Goal: Task Accomplishment & Management: Use online tool/utility

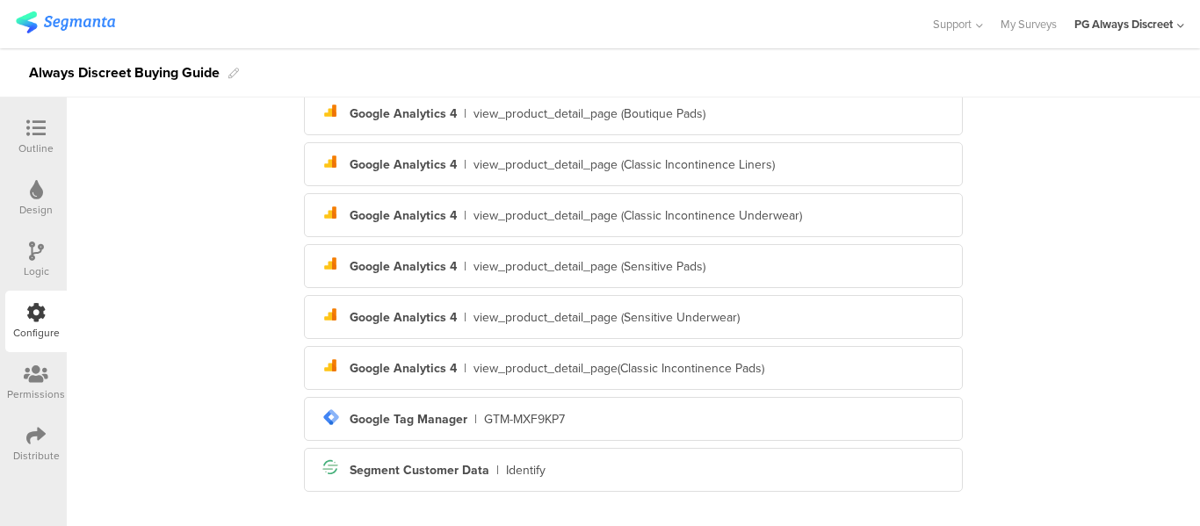
scroll to position [490, 0]
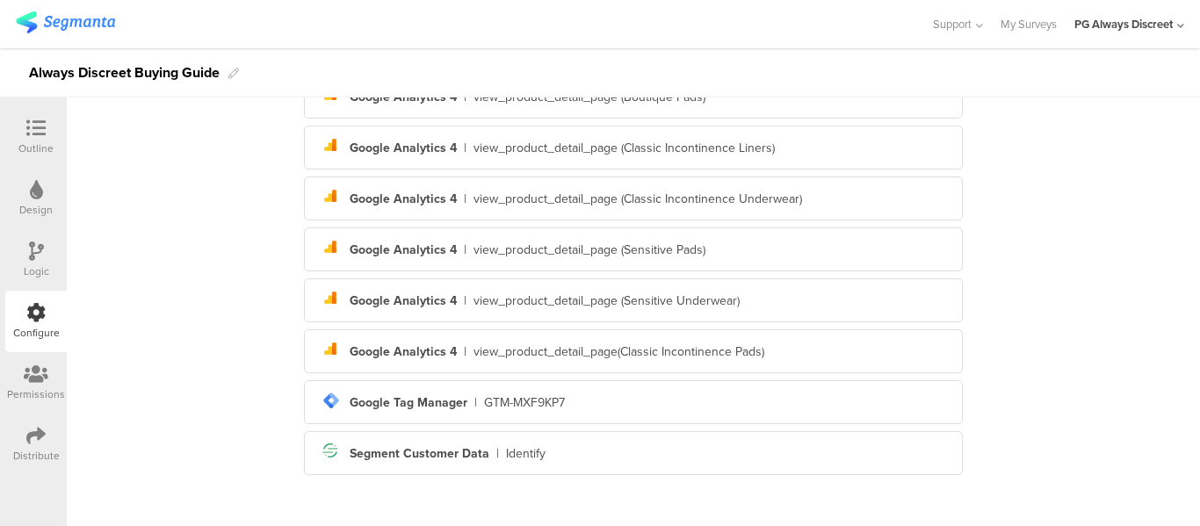
click at [53, 144] on div "Outline" at bounding box center [35, 149] width 35 height 16
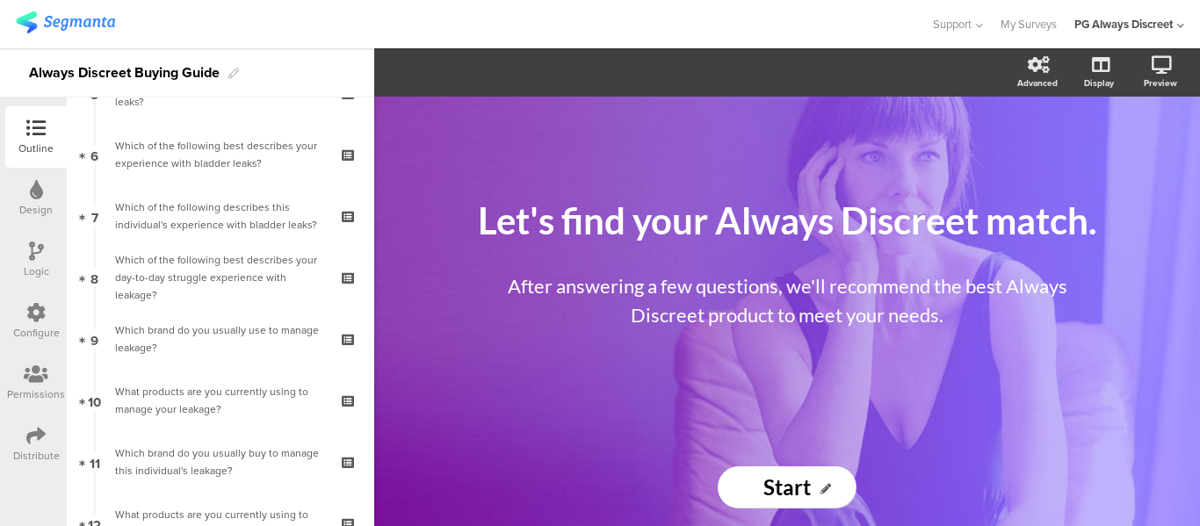
scroll to position [703, 0]
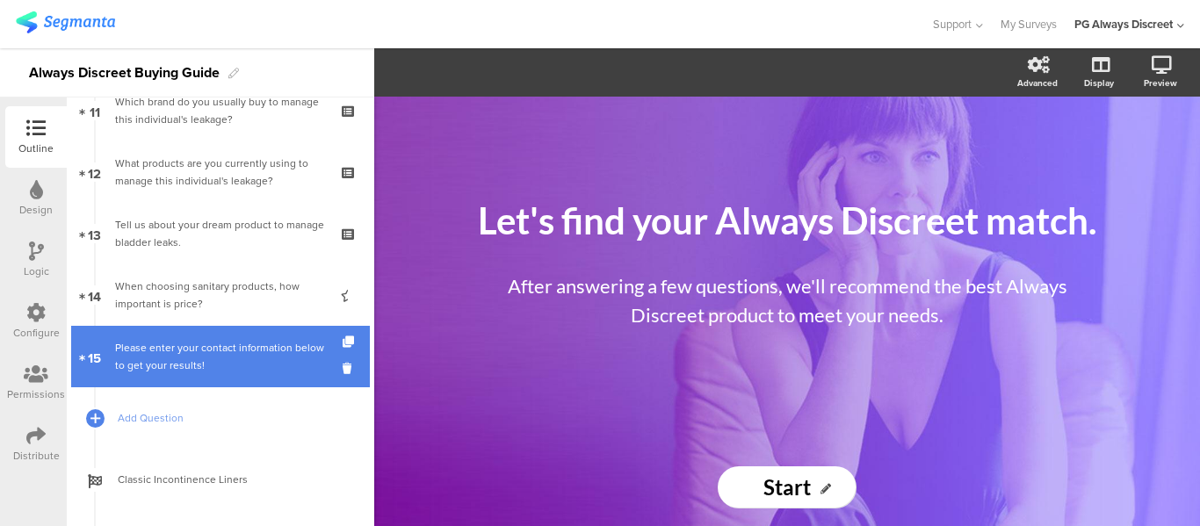
click at [171, 366] on div "Please enter your contact information below to get your results!" at bounding box center [220, 356] width 210 height 35
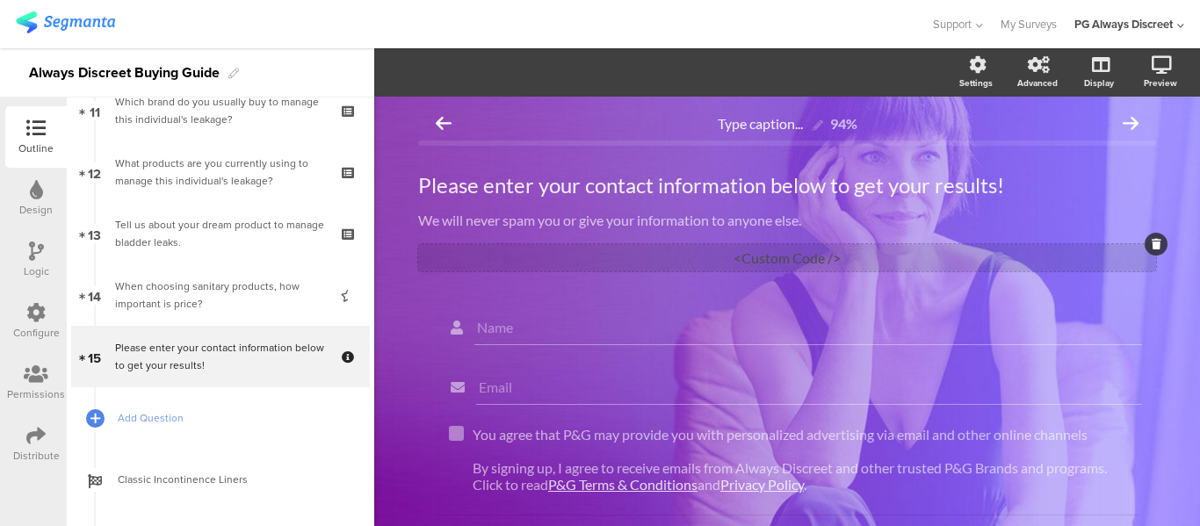
click at [726, 247] on div "<Custom Code />" at bounding box center [787, 257] width 738 height 27
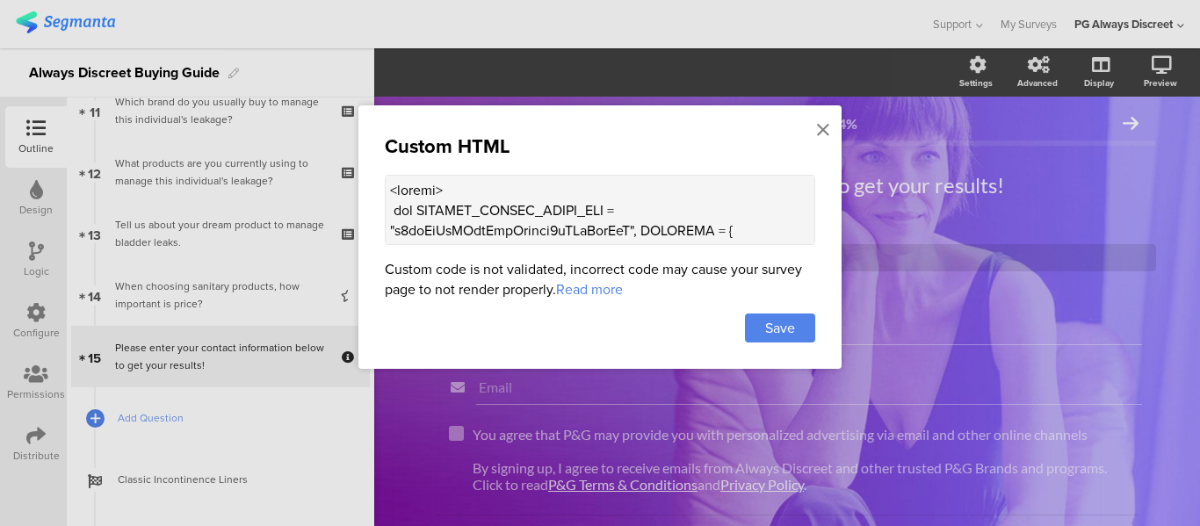
click at [618, 230] on textarea at bounding box center [600, 210] width 430 height 70
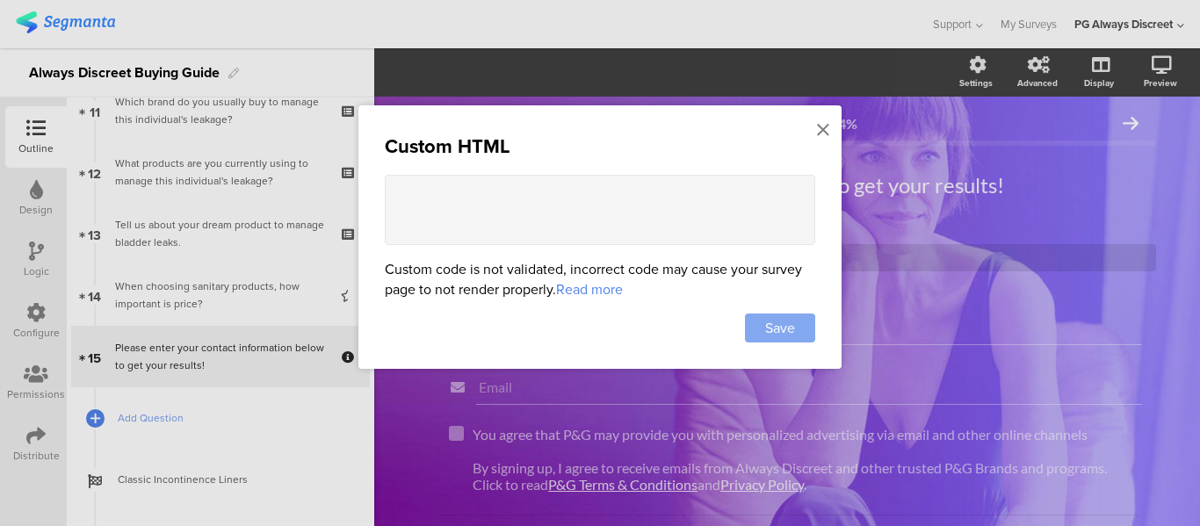
click at [787, 314] on div "Save" at bounding box center [780, 328] width 70 height 29
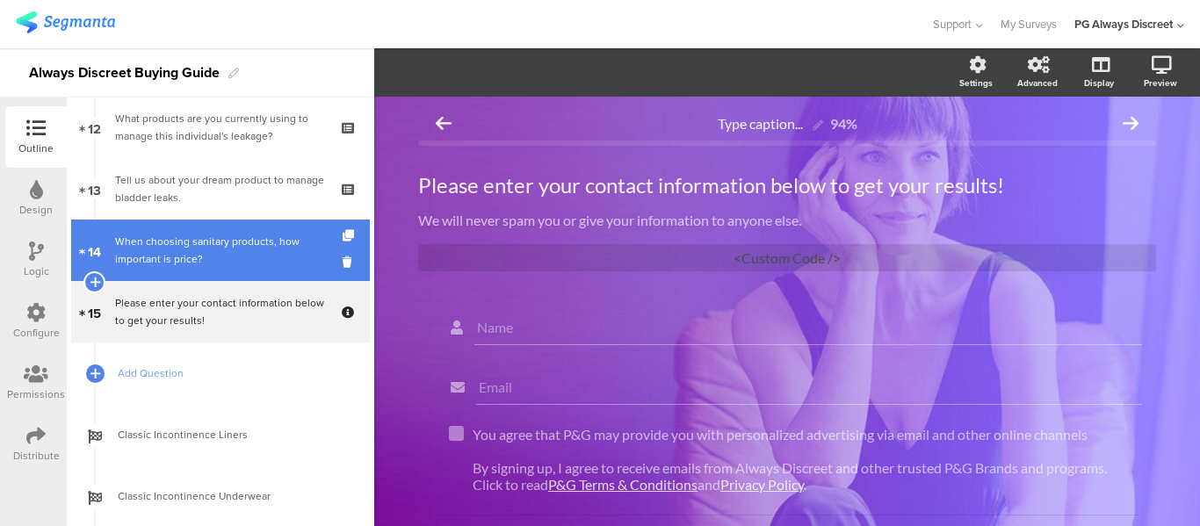
scroll to position [835, 0]
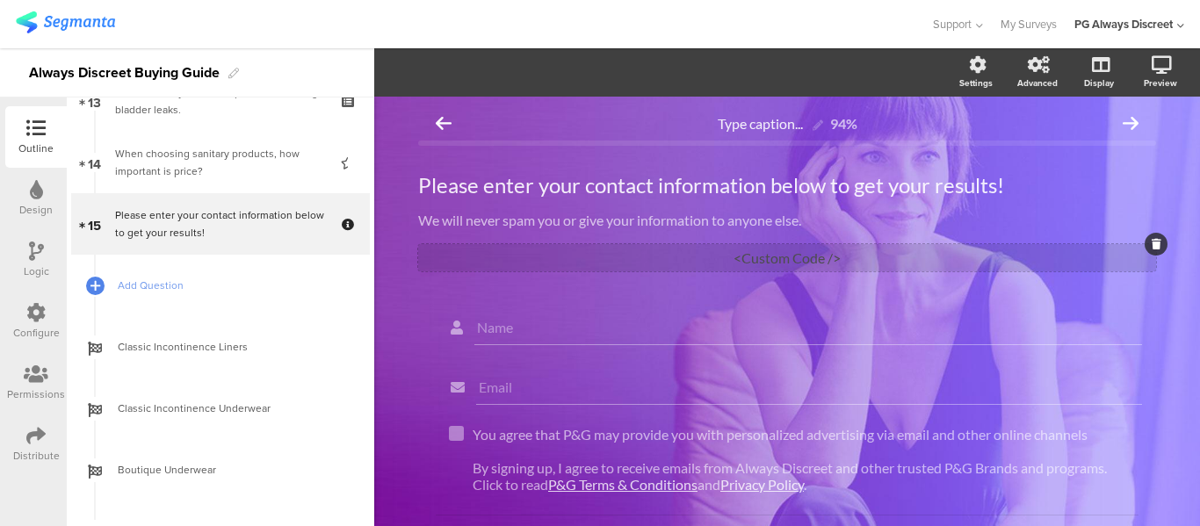
click at [806, 252] on div "<Custom Code />" at bounding box center [787, 257] width 738 height 27
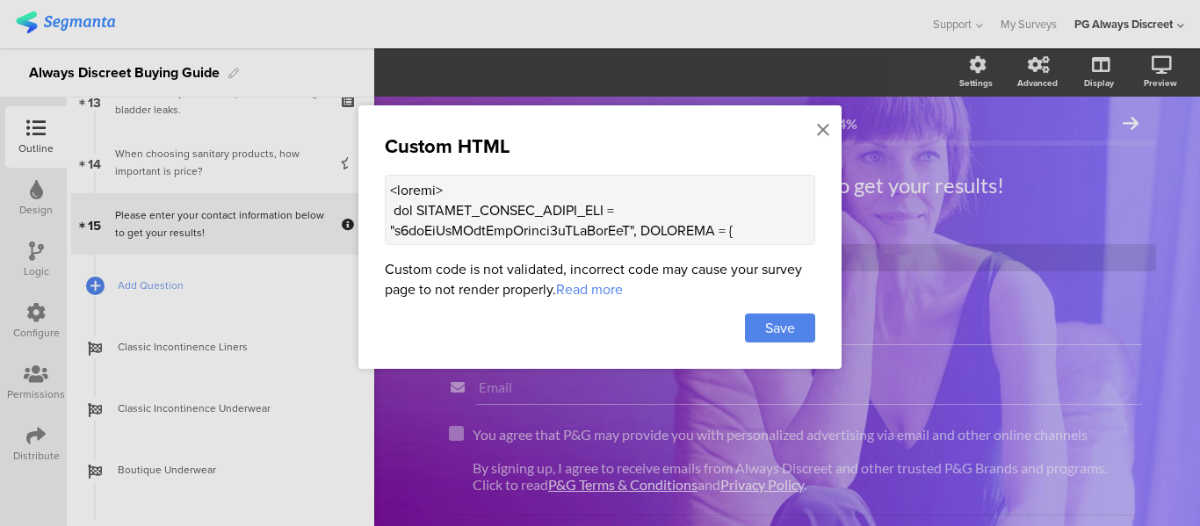
click at [714, 231] on textarea at bounding box center [600, 210] width 430 height 70
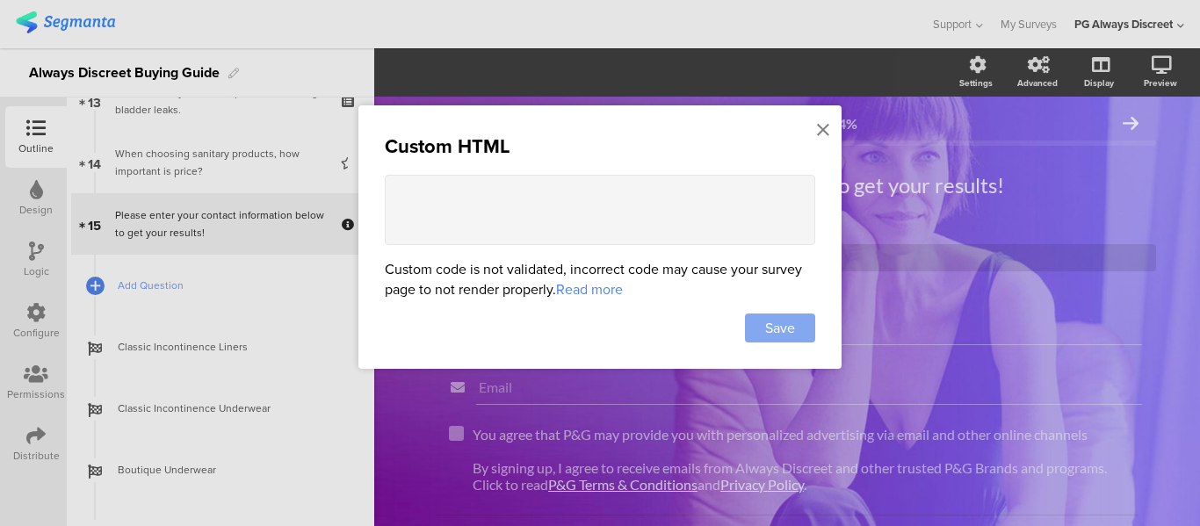
click at [766, 318] on span "Save" at bounding box center [780, 328] width 30 height 20
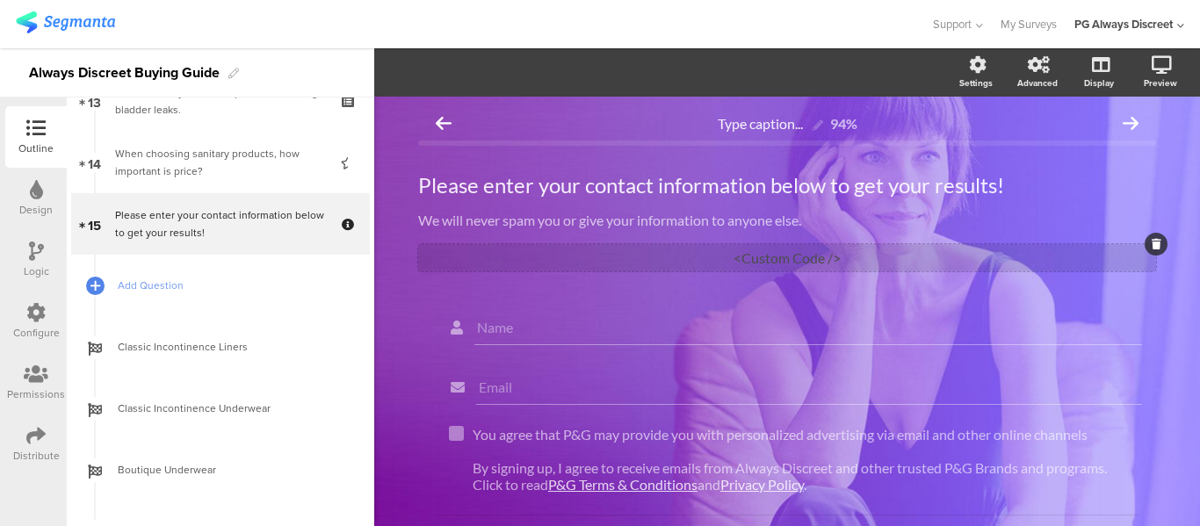
click at [645, 245] on div "<Custom Code />" at bounding box center [787, 257] width 738 height 27
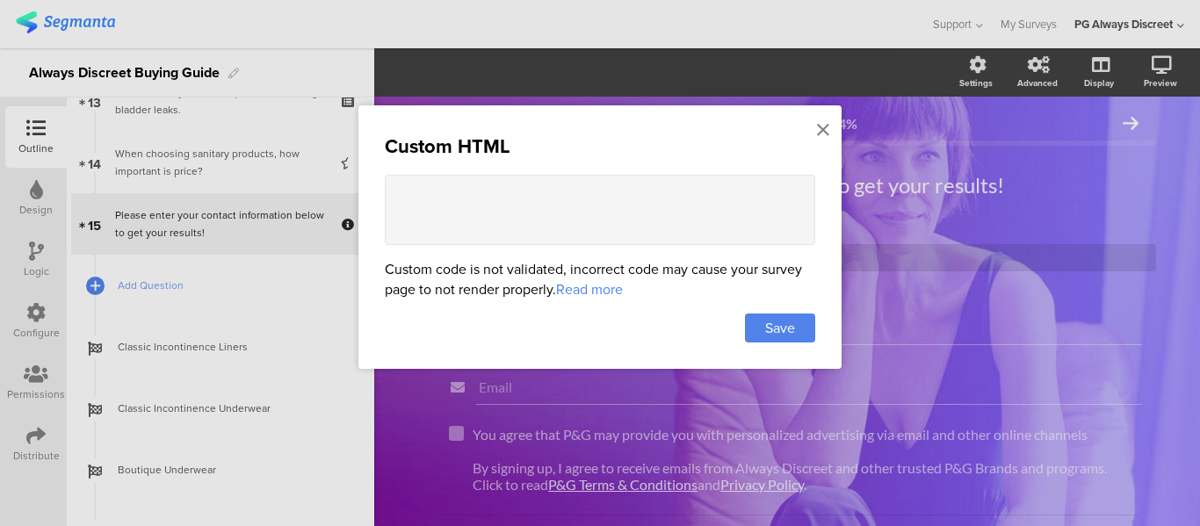
click at [555, 198] on textarea at bounding box center [600, 210] width 430 height 70
paste textarea "<script> var SEGMENT_PUBLIC_WRITE_KEY = "n4qeHvJxXHbwCpsLwlxbj8uYKsRpwJyA", SET…"
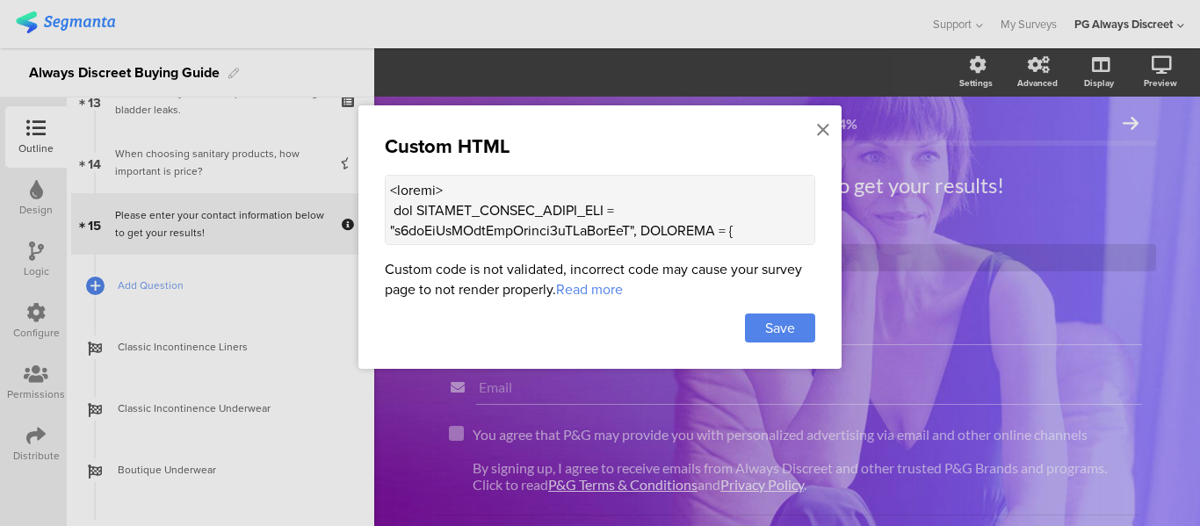
scroll to position [3221, 0]
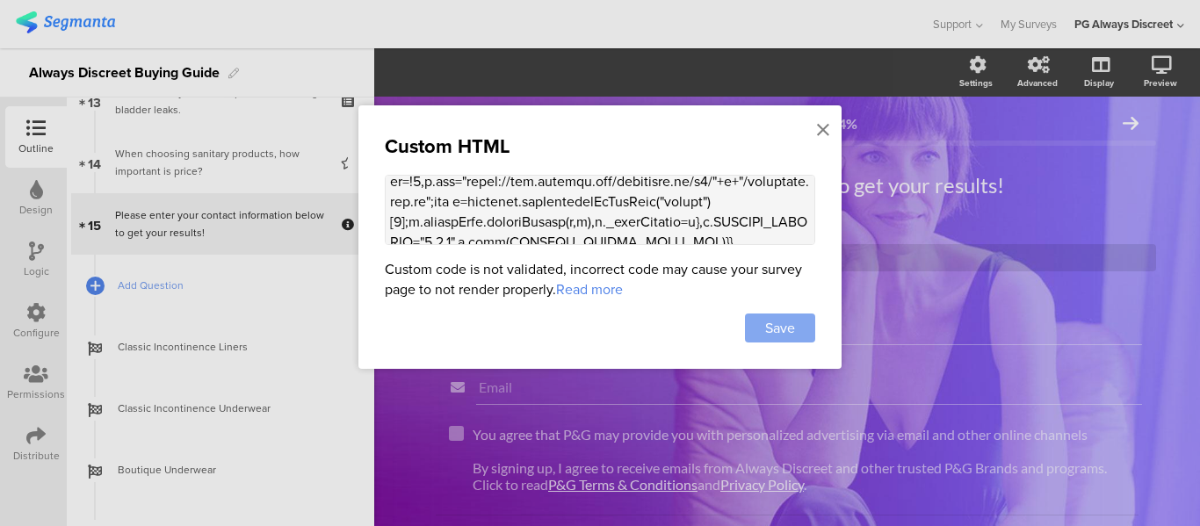
type textarea "<script> var SEGMENT_PUBLIC_WRITE_KEY = "n4qeHvJxXHbwCpsLwlxbj8uYKsRpwJyA", SET…"
click at [773, 328] on span "Save" at bounding box center [780, 328] width 30 height 20
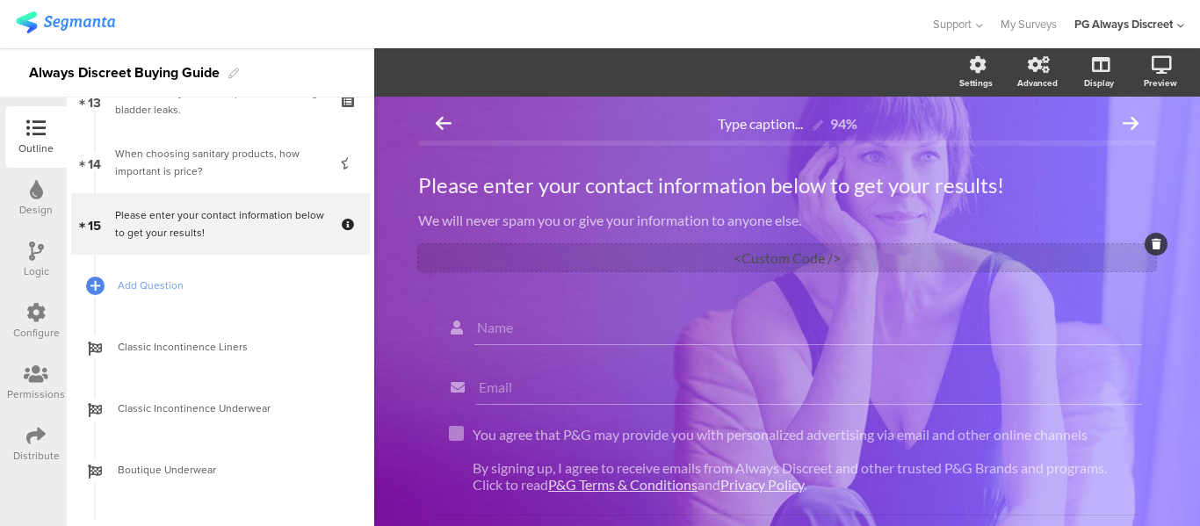
click at [800, 259] on div "<Custom Code />" at bounding box center [787, 257] width 738 height 27
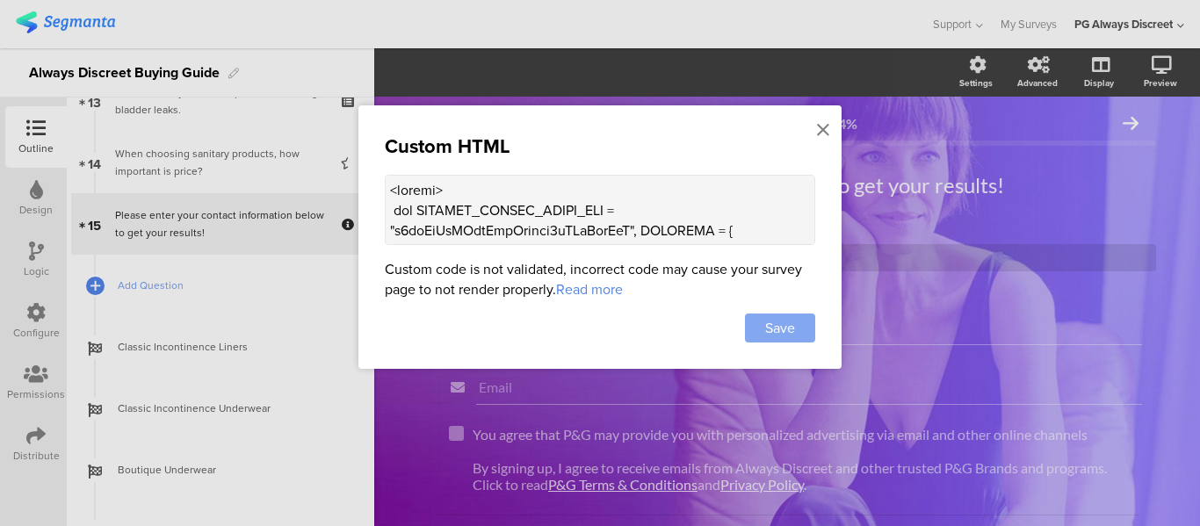
click at [777, 329] on span "Save" at bounding box center [780, 328] width 30 height 20
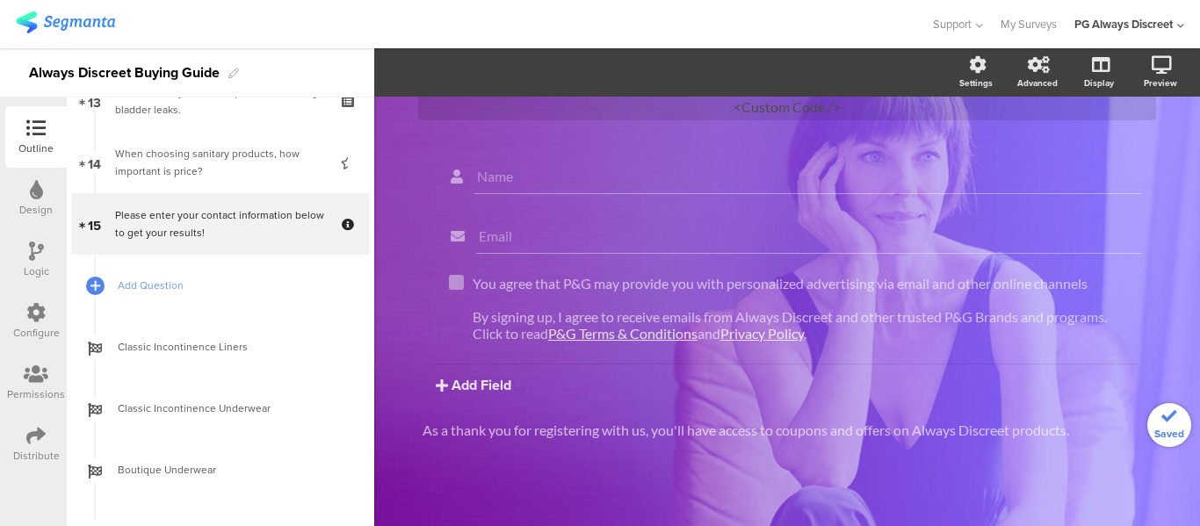
scroll to position [158, 0]
